Goal: Information Seeking & Learning: Find specific fact

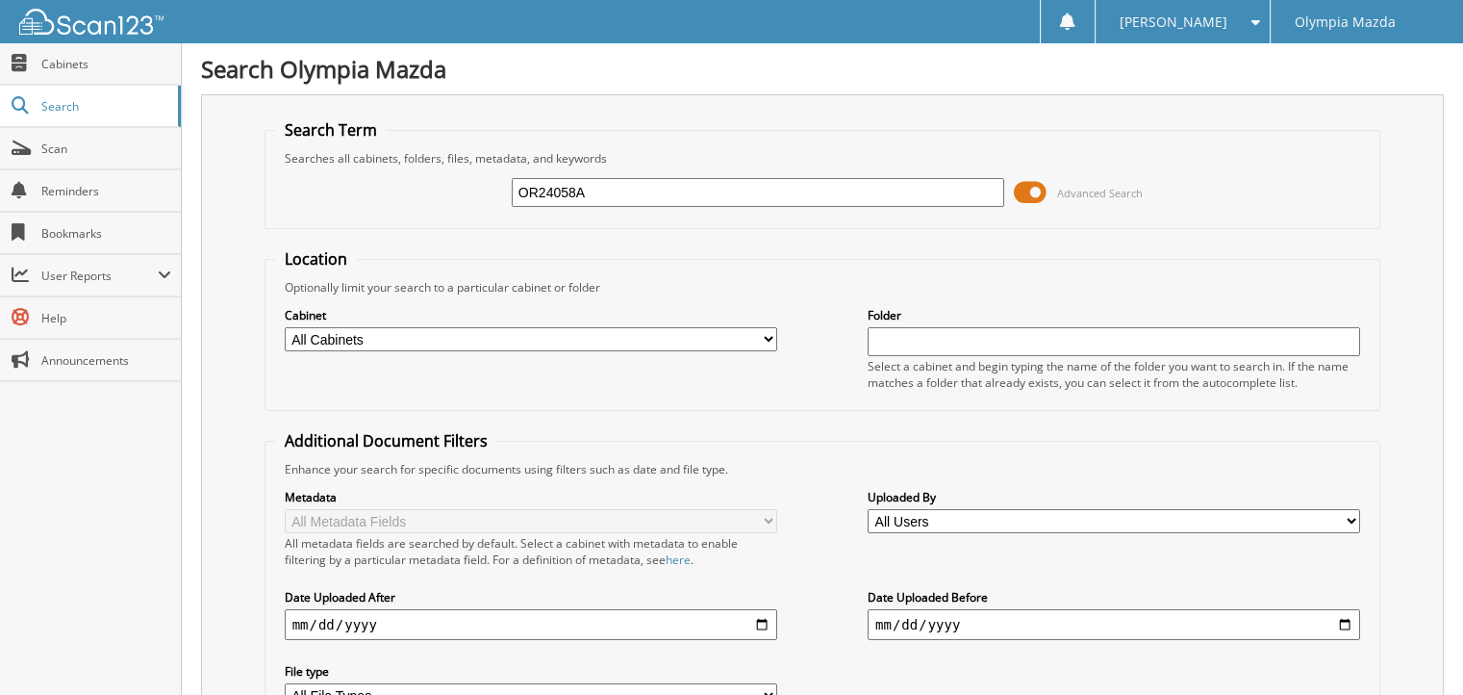
type input "OR24058A"
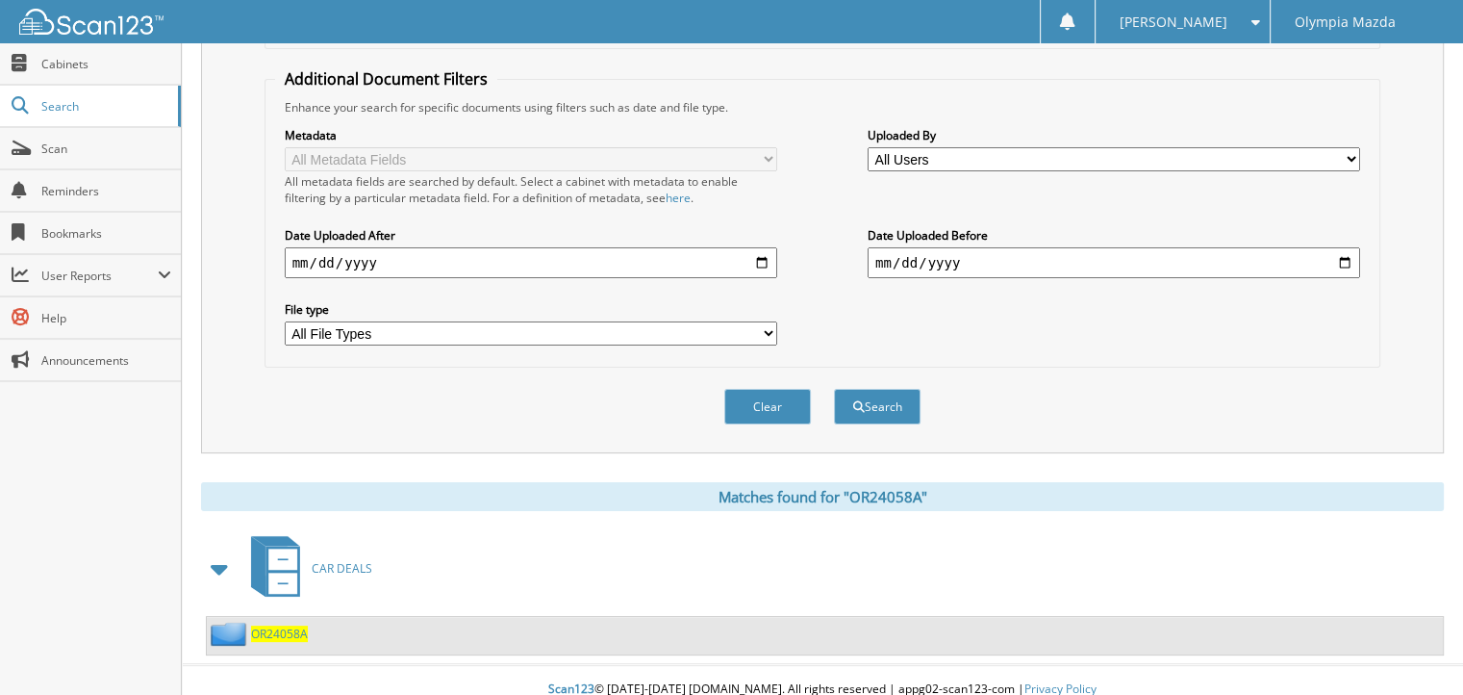
click at [277, 625] on span "OR24058A" at bounding box center [279, 633] width 57 height 16
